Goal: Information Seeking & Learning: Learn about a topic

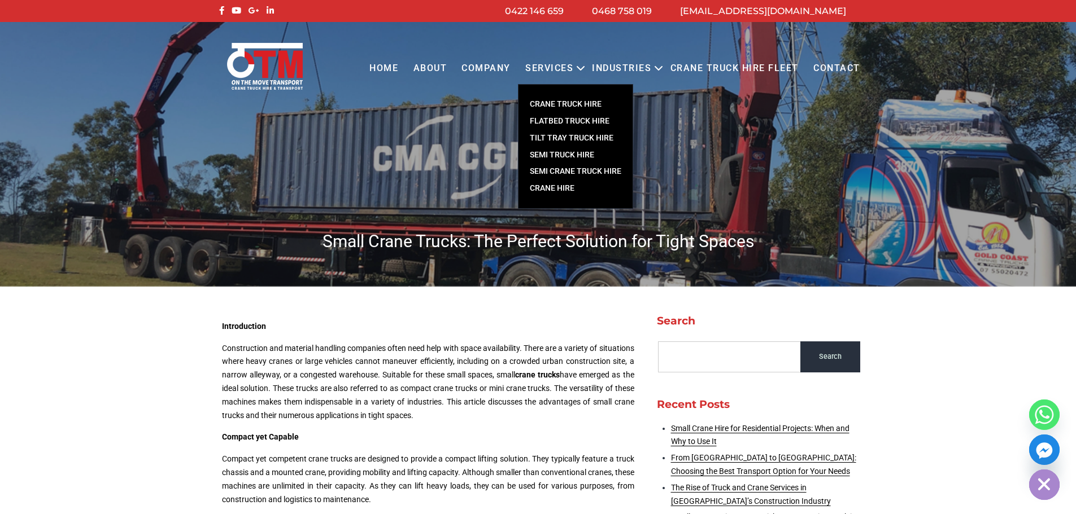
click at [577, 102] on link "CRANE TRUCK HIRE" at bounding box center [575, 104] width 114 height 17
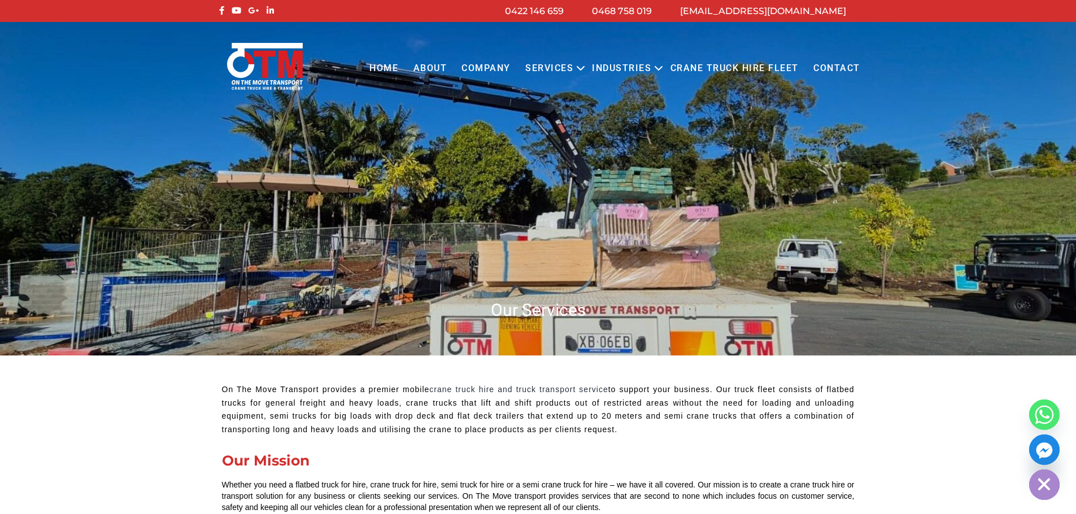
click at [704, 69] on link "Crane Truck Hire Fleet" at bounding box center [733, 68] width 143 height 31
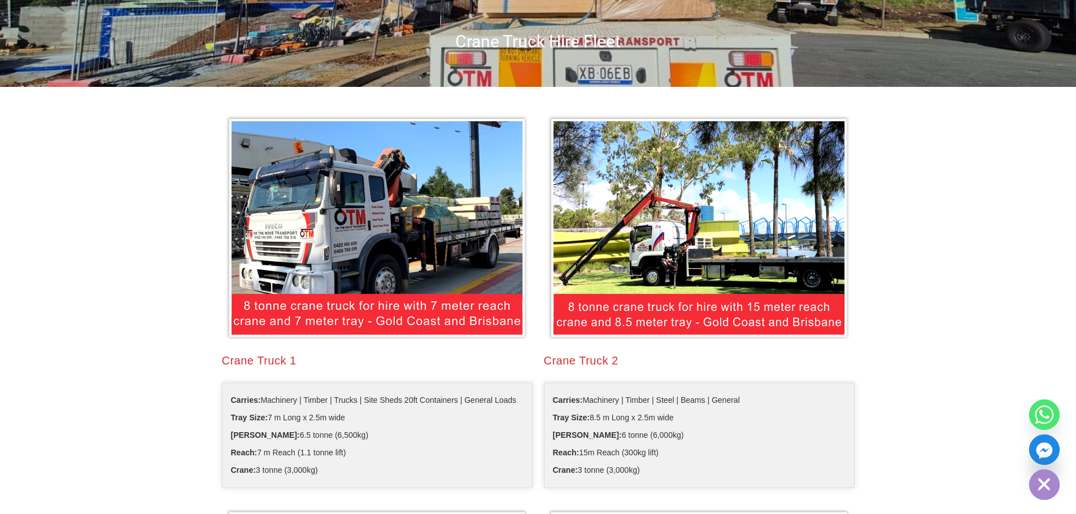
scroll to position [247, 0]
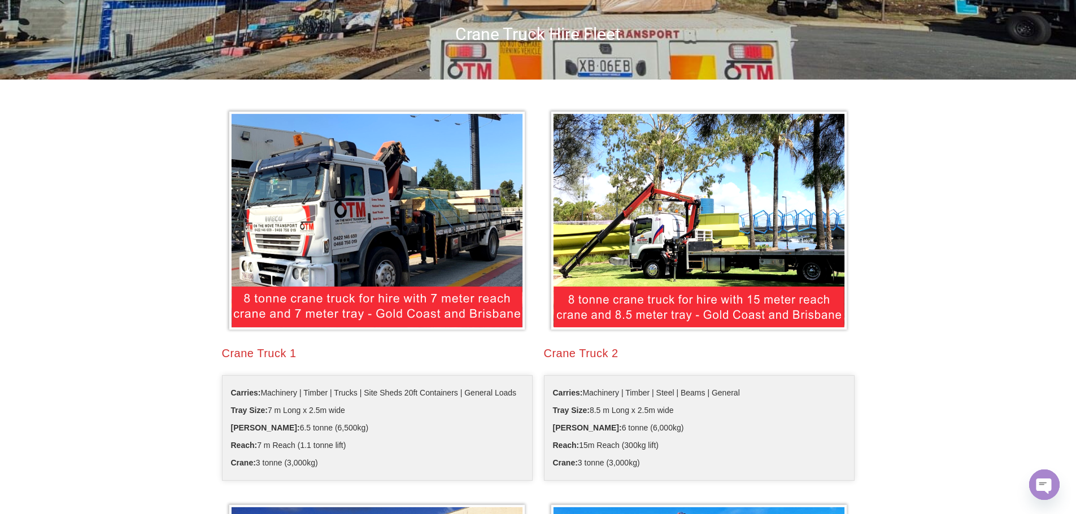
scroll to position [303, 0]
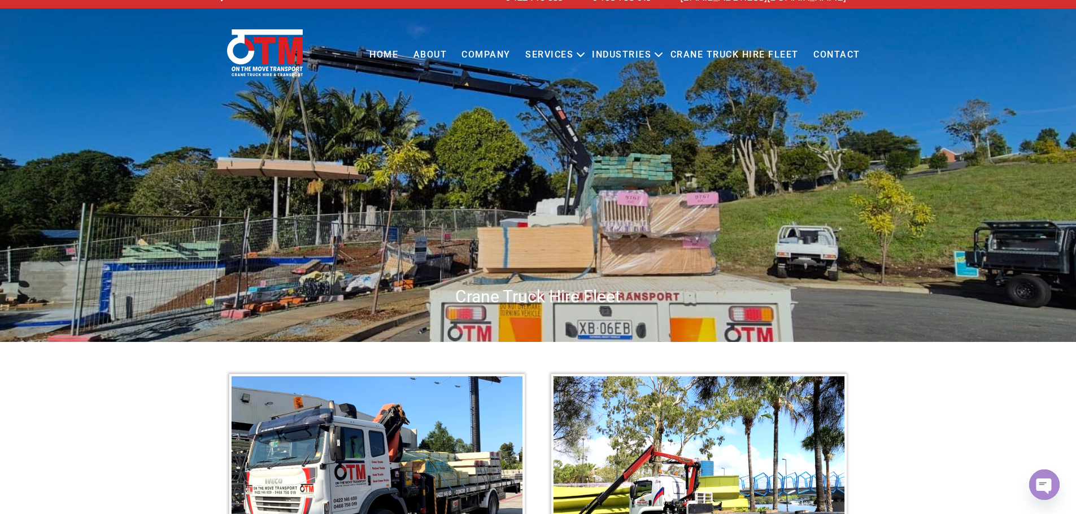
scroll to position [0, 0]
